Goal: Task Accomplishment & Management: Manage account settings

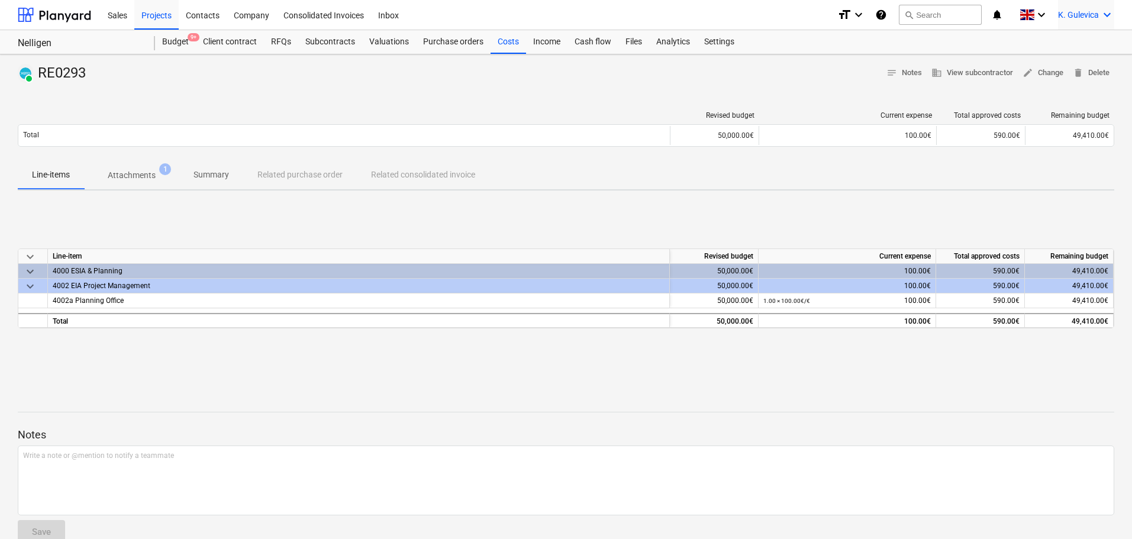
click at [1082, 13] on span "K. Gulevica" at bounding box center [1078, 14] width 41 height 9
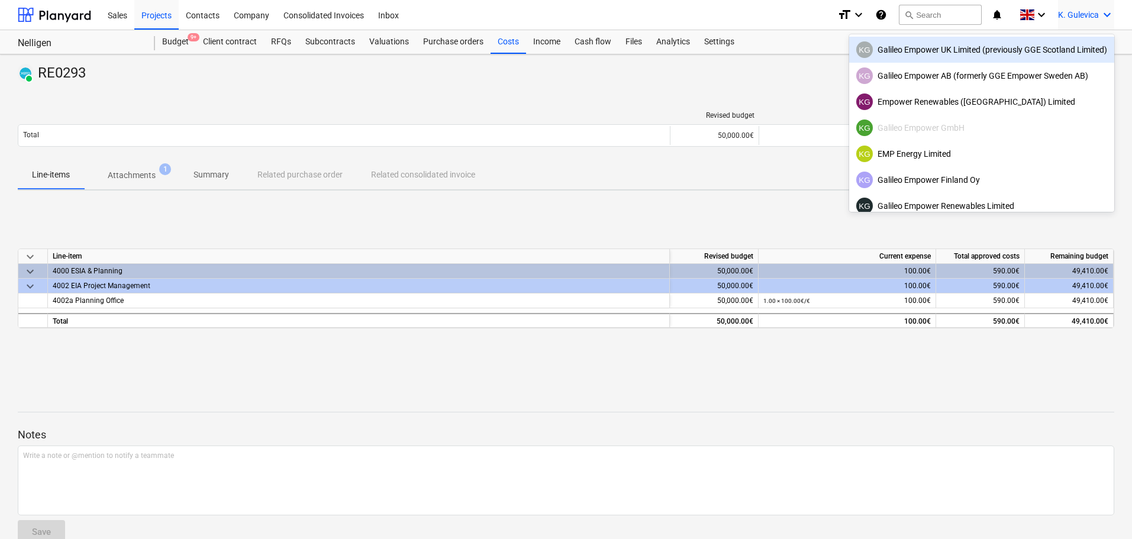
click at [953, 51] on div "KG Galileo Empower UK Limited (previously GGE Scotland Limited)" at bounding box center [981, 49] width 251 height 17
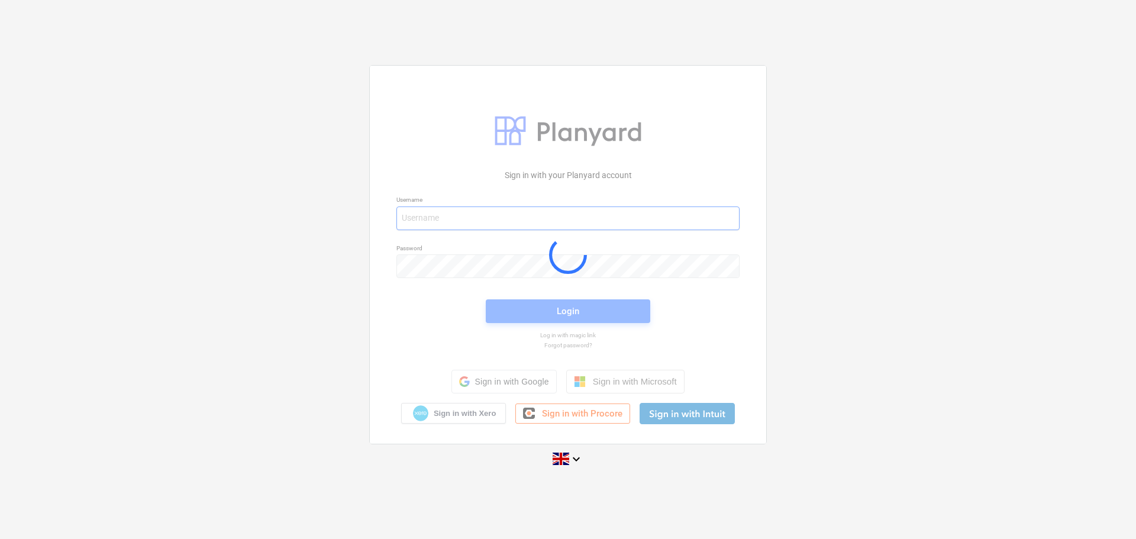
type input "[EMAIL_ADDRESS][DOMAIN_NAME]"
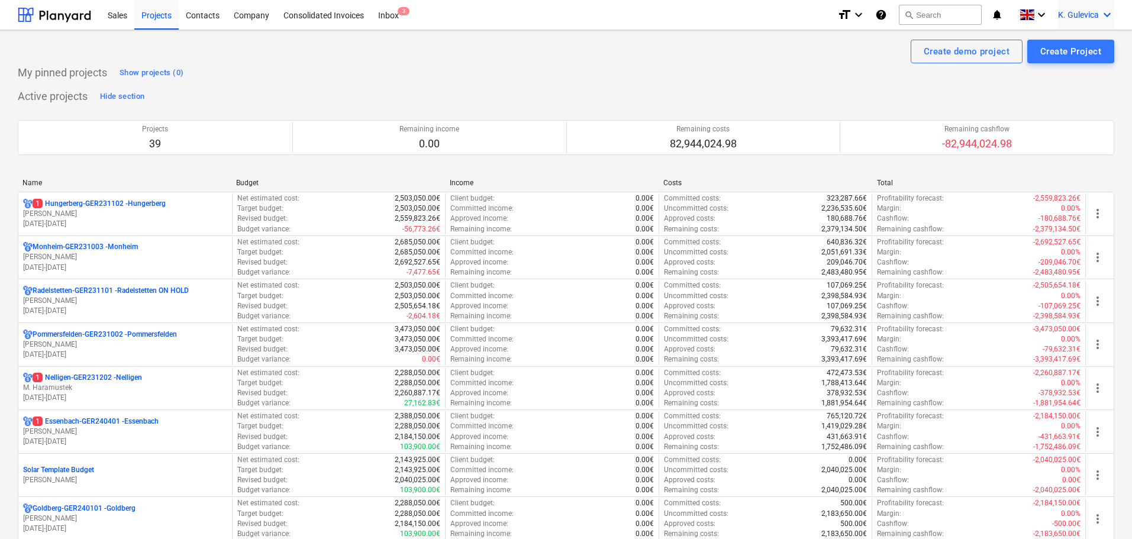
click at [1078, 20] on div "K. Gulevica keyboard_arrow_down" at bounding box center [1086, 15] width 56 height 30
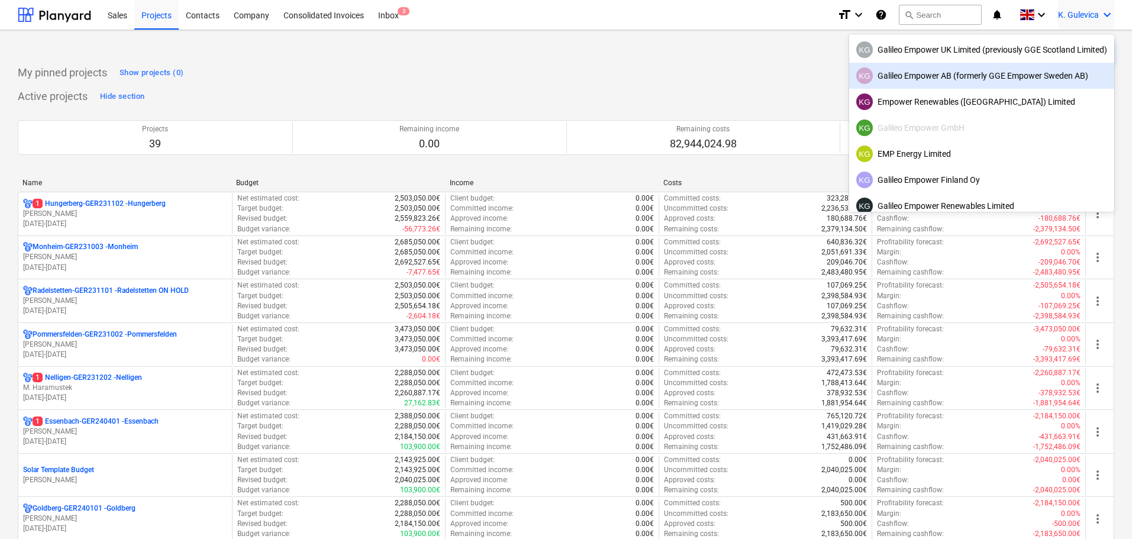
click at [953, 76] on div "KG Galileo Empower AB (formerly GGE Empower Sweden AB)" at bounding box center [981, 75] width 251 height 17
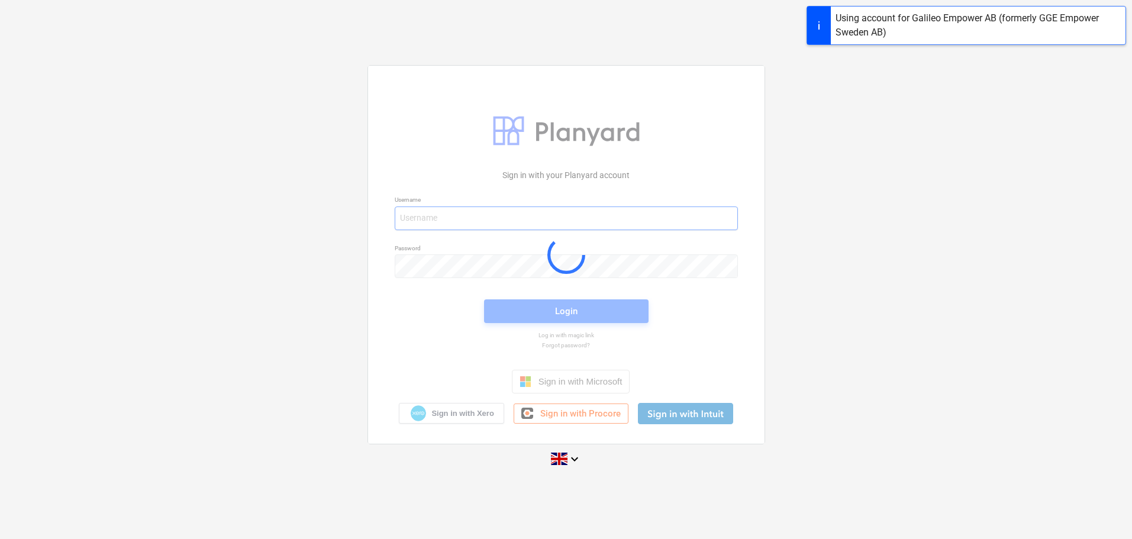
type input "[EMAIL_ADDRESS][DOMAIN_NAME]"
